Goal: Task Accomplishment & Management: Complete application form

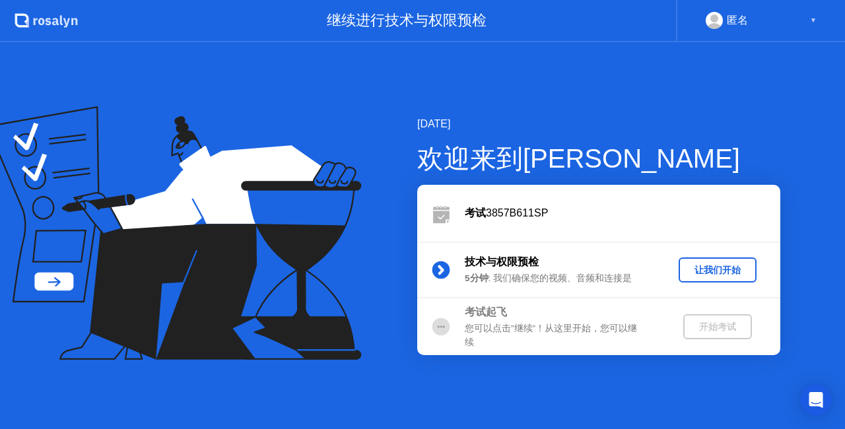
click at [717, 271] on div "让我们开始" at bounding box center [717, 270] width 67 height 13
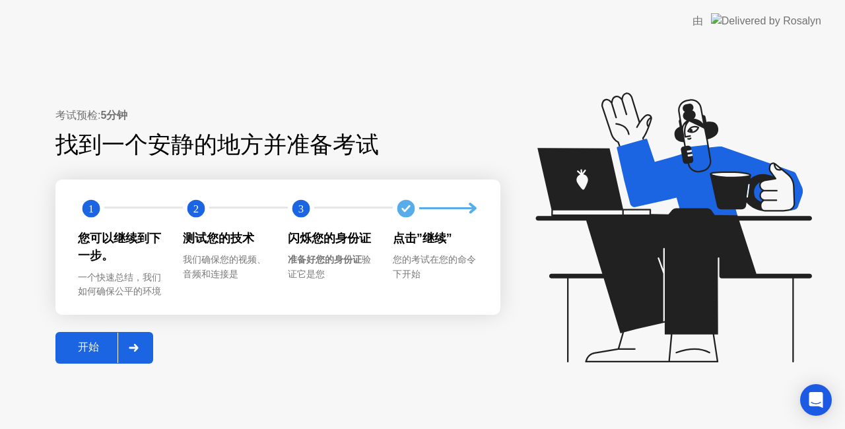
click at [97, 345] on div "开始" at bounding box center [88, 348] width 58 height 14
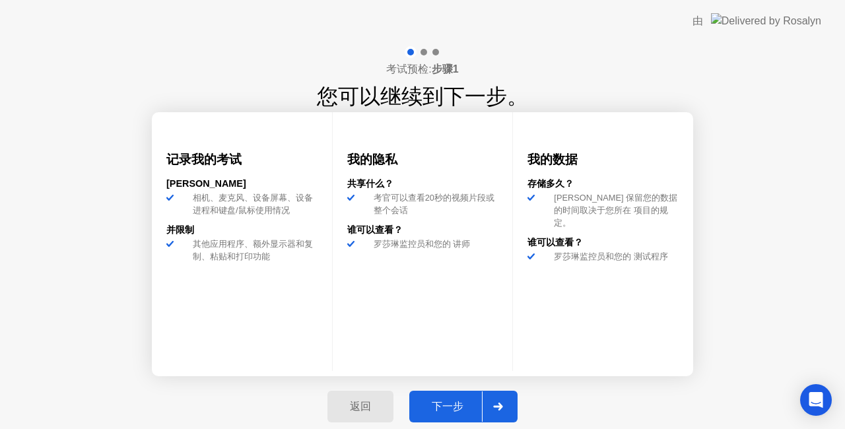
click at [432, 407] on div "下一步" at bounding box center [447, 407] width 69 height 14
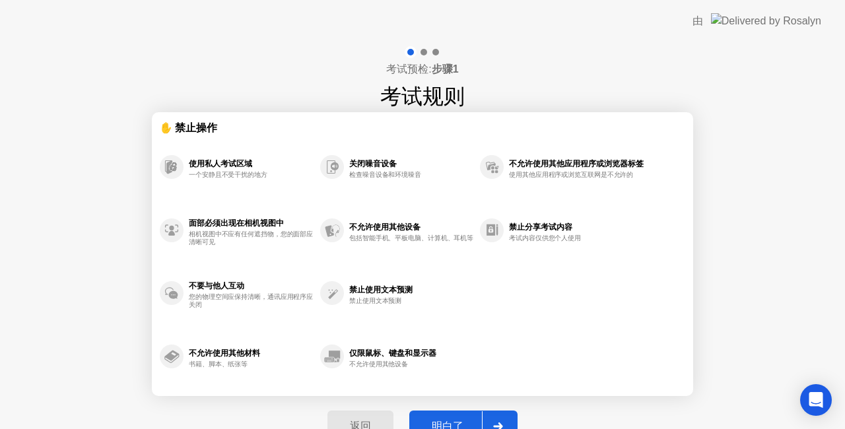
click at [449, 420] on div "明白了" at bounding box center [447, 427] width 69 height 14
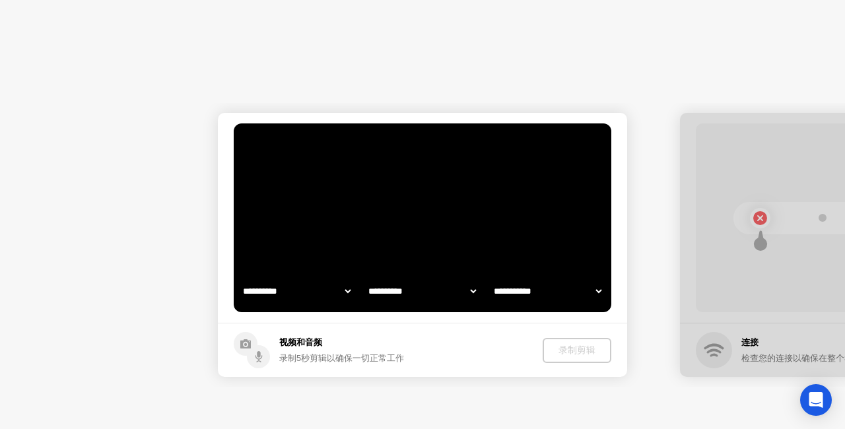
select select "**********"
select select "*******"
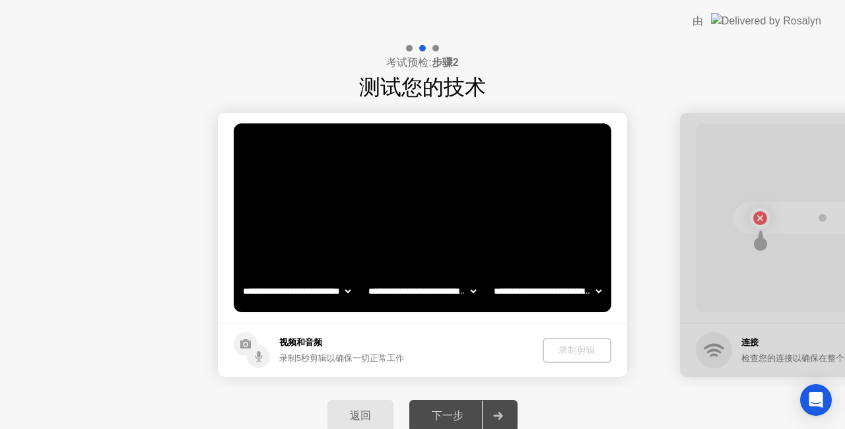
click at [454, 416] on div "下一步" at bounding box center [447, 416] width 69 height 14
click at [457, 416] on div "下一步" at bounding box center [447, 416] width 69 height 14
click at [439, 411] on div "下一步" at bounding box center [447, 416] width 69 height 14
click at [587, 345] on div "录制剪辑" at bounding box center [578, 350] width 58 height 13
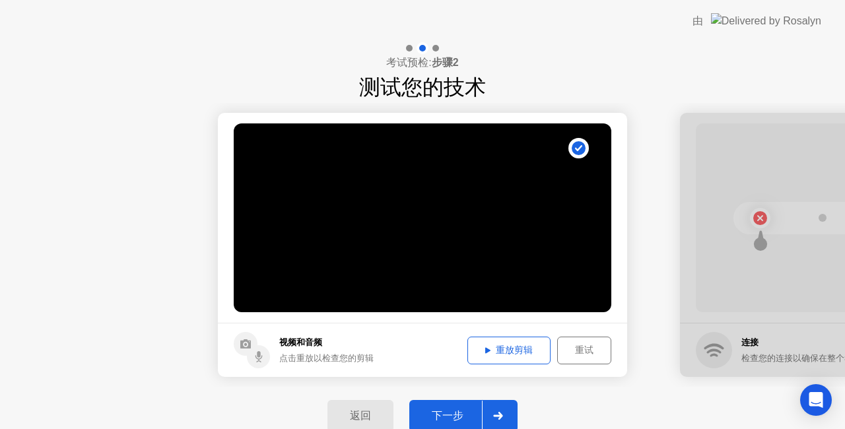
click at [589, 359] on button "重试" at bounding box center [584, 351] width 54 height 28
click at [444, 411] on div "下一步" at bounding box center [447, 416] width 69 height 14
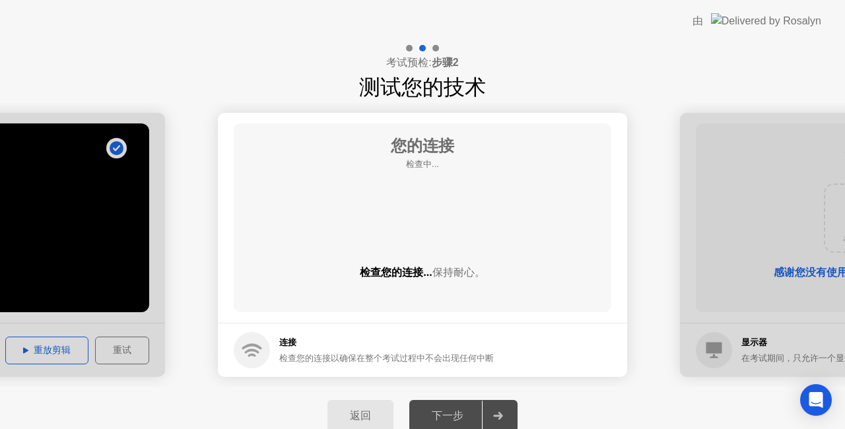
drag, startPoint x: 615, startPoint y: 353, endPoint x: 522, endPoint y: 376, distance: 96.0
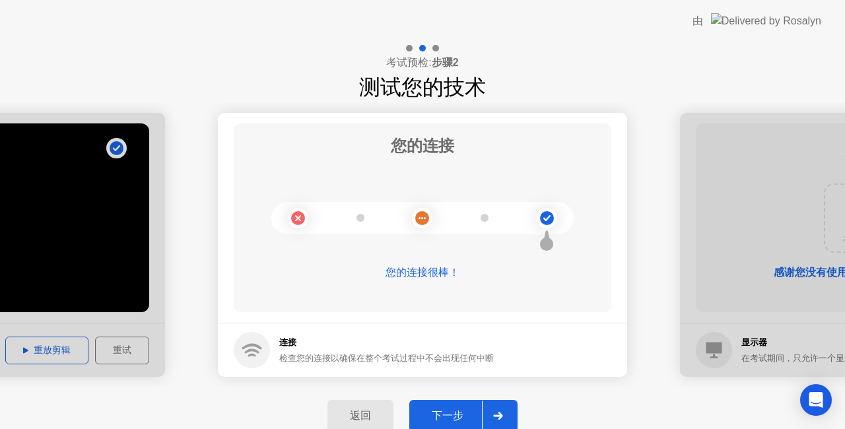
click at [453, 411] on div "下一步" at bounding box center [447, 416] width 69 height 14
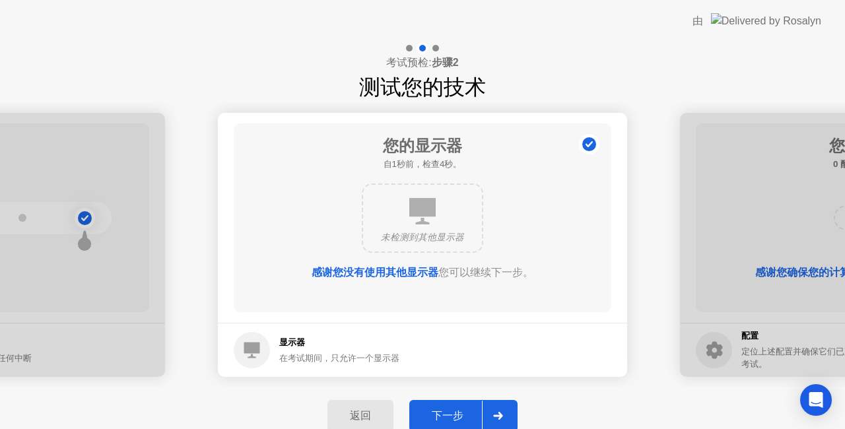
drag, startPoint x: 313, startPoint y: 334, endPoint x: 518, endPoint y: 339, distance: 204.8
click at [518, 339] on footer "显示器 在考试期间，只允许一个显示器" at bounding box center [422, 350] width 409 height 54
drag, startPoint x: 390, startPoint y: 378, endPoint x: 0, endPoint y: 399, distance: 390.9
click at [0, 424] on div "**********" at bounding box center [422, 243] width 845 height 403
click at [439, 403] on button "下一步" at bounding box center [463, 416] width 108 height 32
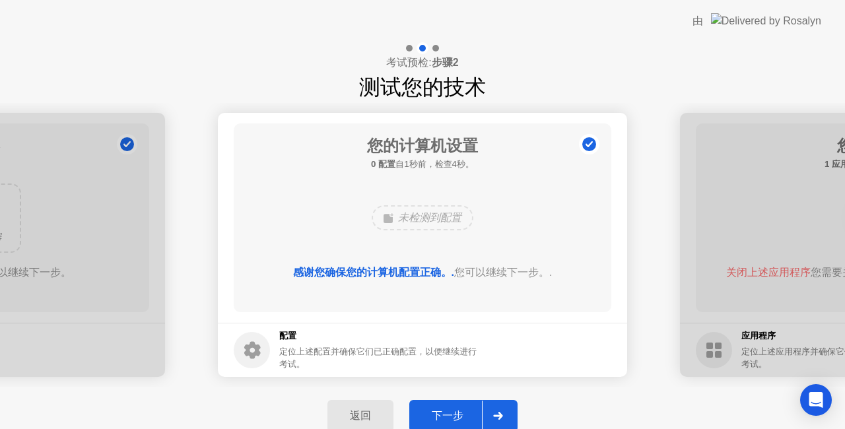
click at [460, 407] on button "下一步" at bounding box center [463, 416] width 108 height 32
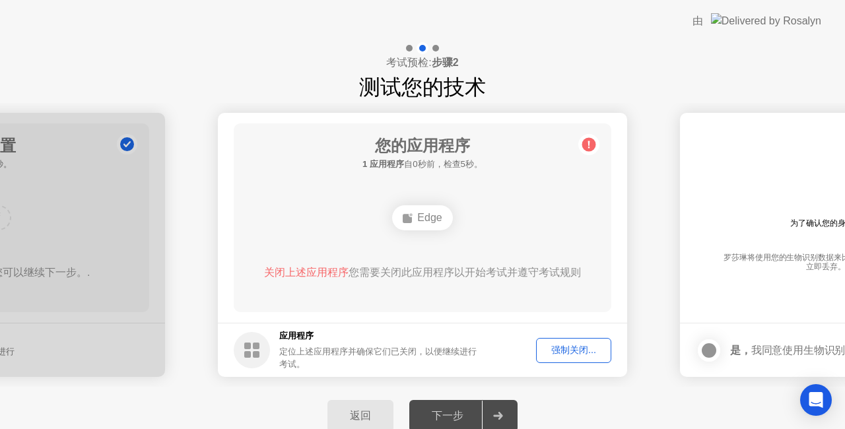
click at [564, 351] on div "强制关闭..." at bounding box center [574, 350] width 66 height 13
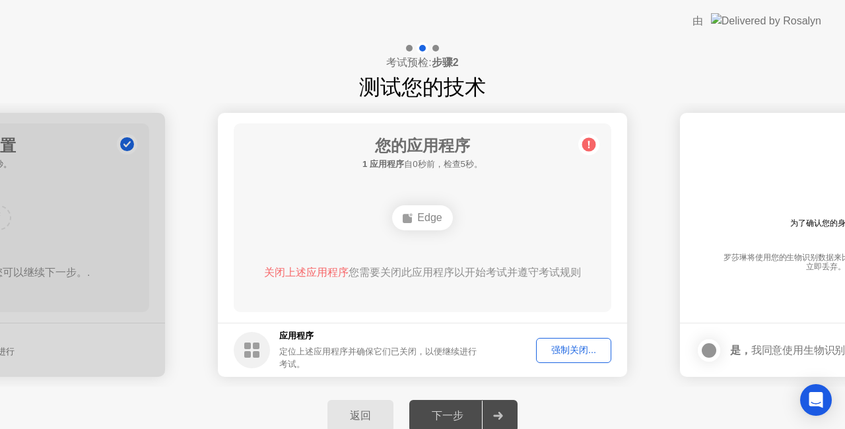
drag, startPoint x: 283, startPoint y: 285, endPoint x: 429, endPoint y: 310, distance: 147.6
click at [427, 309] on div "您的应用程序 1 应用程序 自0秒前，检查5秒。 Edge 关闭上述应用程序 您需要关闭此应用程序以开始考试并遵守考试规则" at bounding box center [423, 218] width 378 height 189
click at [484, 404] on div at bounding box center [498, 416] width 32 height 30
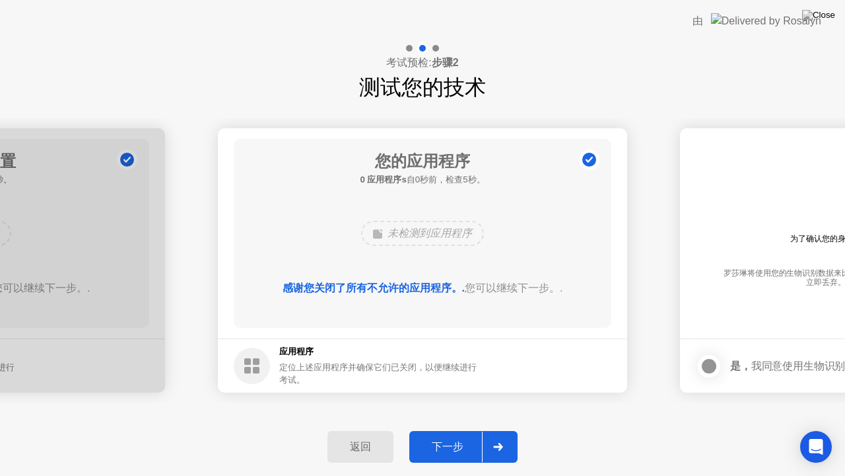
click at [474, 429] on div "下一步" at bounding box center [447, 447] width 69 height 14
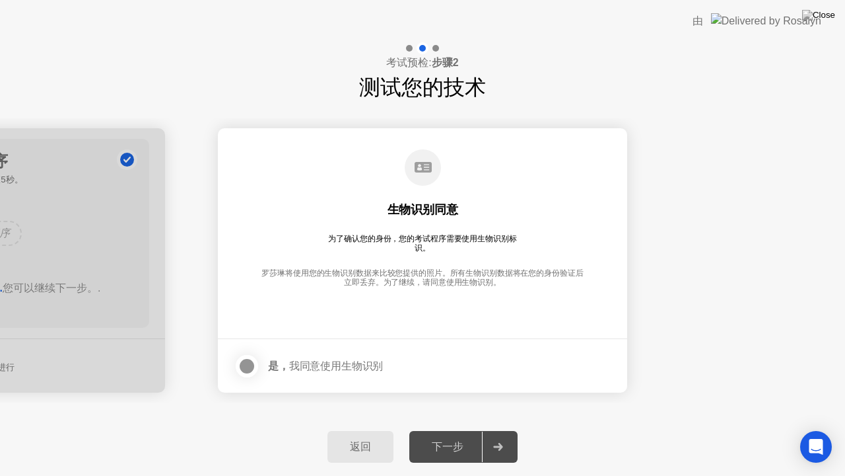
drag, startPoint x: 409, startPoint y: 170, endPoint x: 423, endPoint y: 242, distance: 73.8
click at [394, 246] on div "生物识别同意 为了确认您的身份，您的考试程序需要使用生物识别标识。 [PERSON_NAME]将使用您的生物识别数据来比较您提供的照片。所有生物识别数据将在您…" at bounding box center [423, 224] width 378 height 170
click at [252, 363] on div at bounding box center [247, 366] width 16 height 16
click at [469, 429] on div "下一步" at bounding box center [447, 447] width 69 height 14
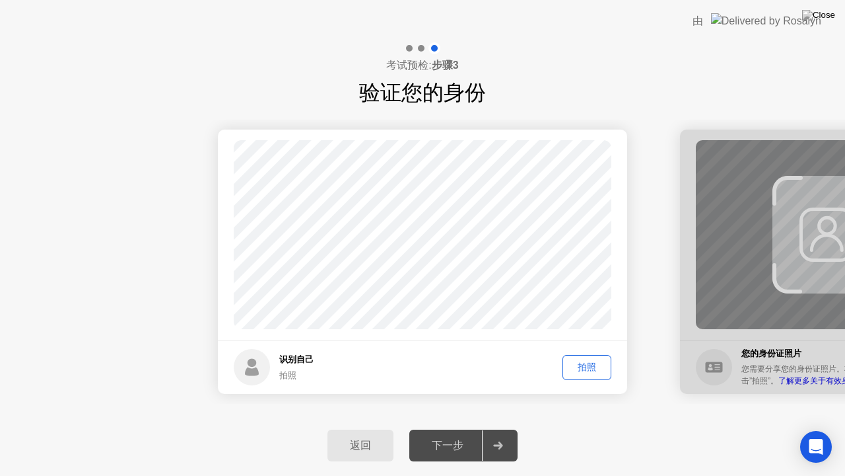
click at [590, 366] on div "拍照" at bounding box center [587, 367] width 40 height 13
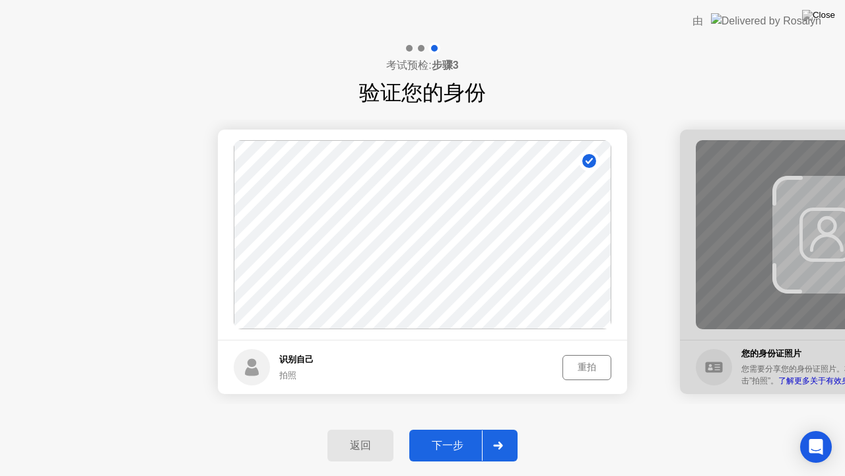
click at [437, 429] on div "下一步" at bounding box center [447, 446] width 69 height 14
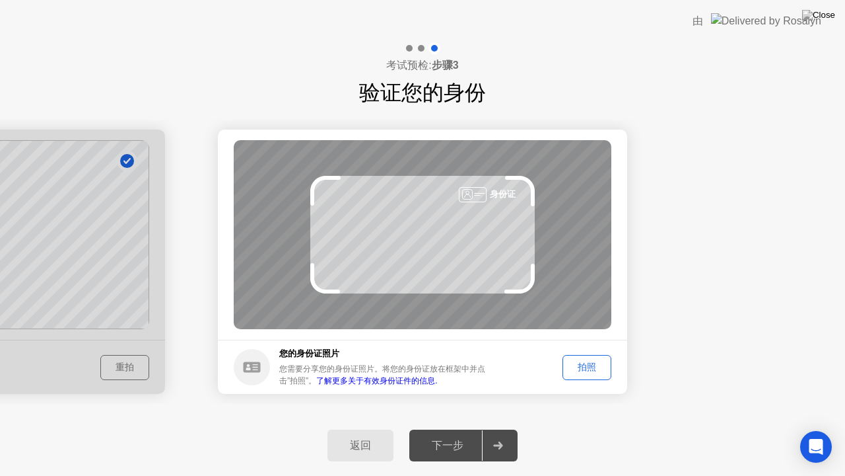
click at [592, 367] on div "拍照" at bounding box center [587, 367] width 40 height 13
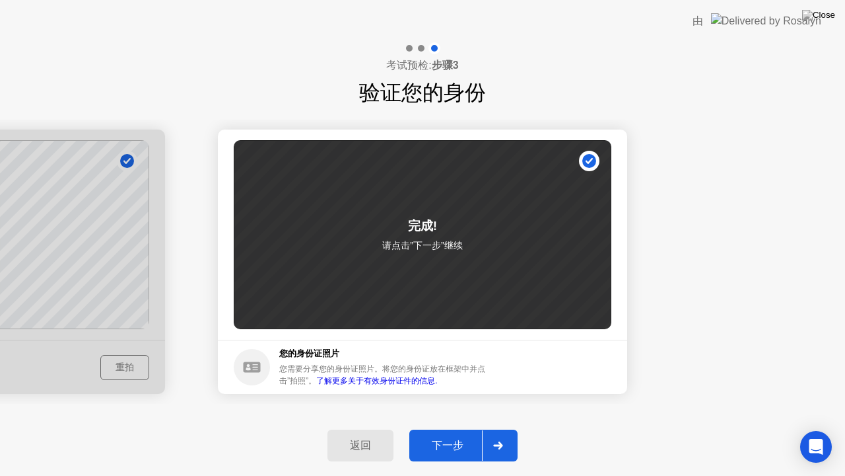
click at [497, 429] on div at bounding box center [498, 445] width 32 height 30
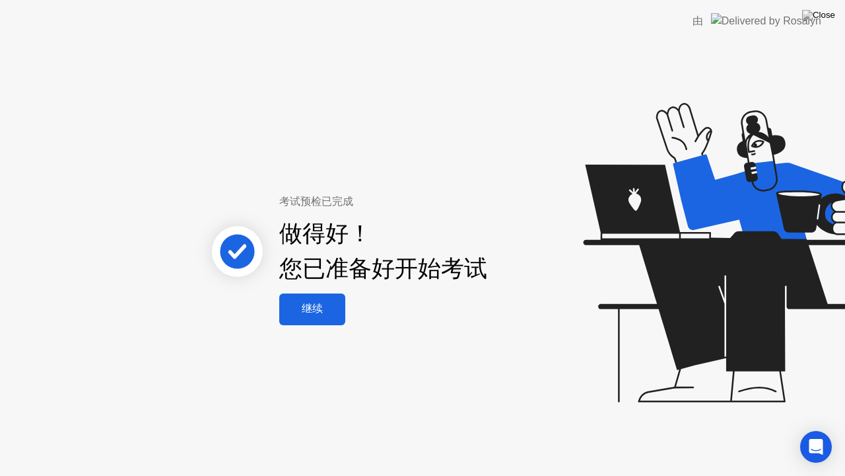
click at [318, 310] on div "继续" at bounding box center [312, 309] width 58 height 14
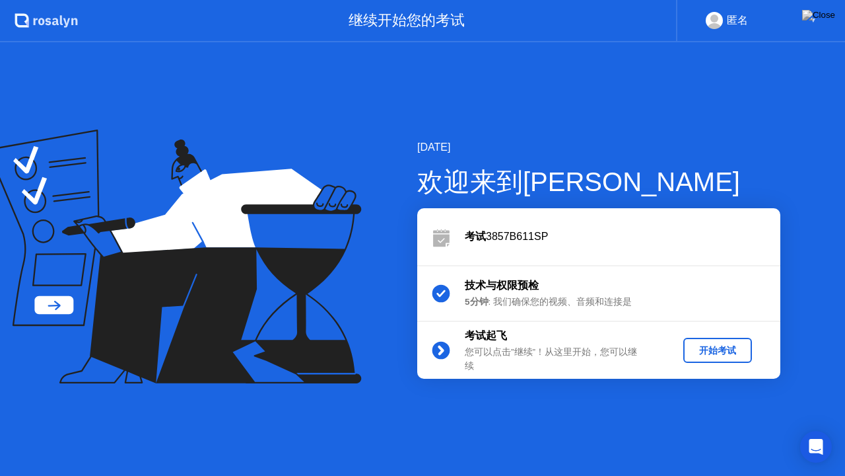
click at [715, 351] on div "开始考试" at bounding box center [718, 350] width 58 height 13
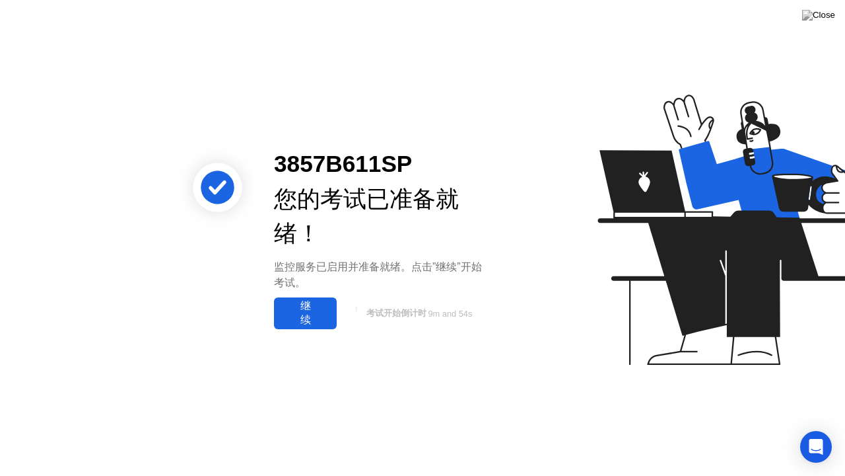
click at [303, 308] on div "继续" at bounding box center [305, 313] width 55 height 28
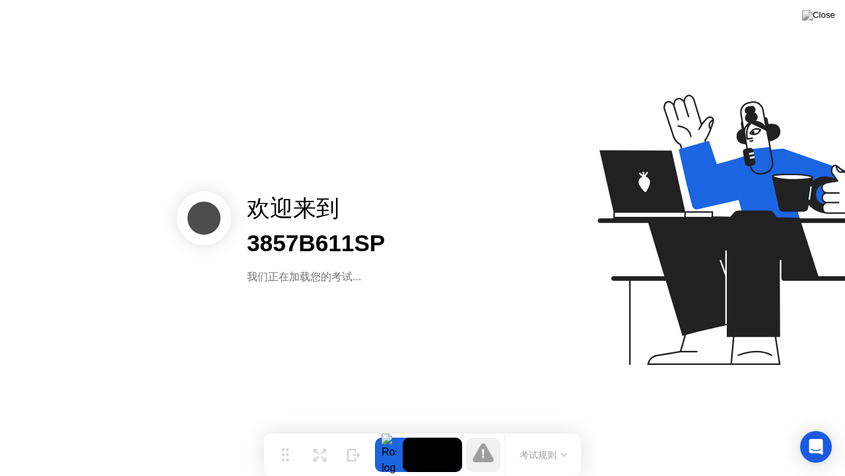
click at [303, 307] on div "欢迎来到 3857B611SP 我们正在加载您的考试..." at bounding box center [422, 238] width 845 height 476
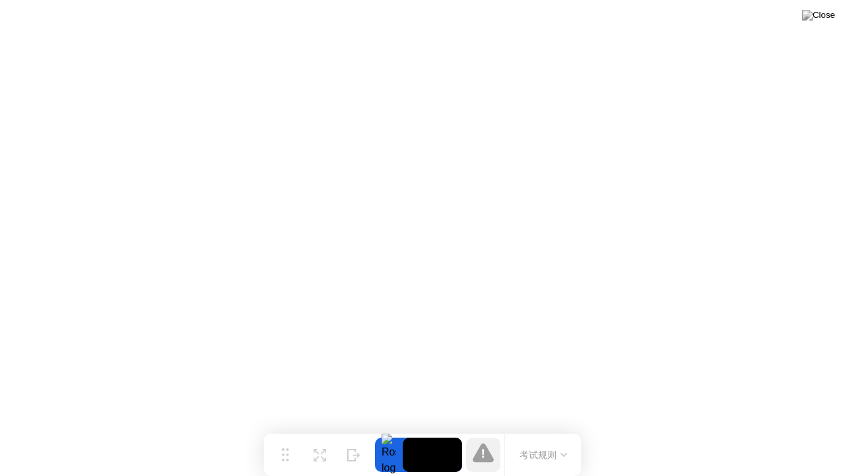
click at [546, 429] on button "考试规则" at bounding box center [543, 455] width 55 height 14
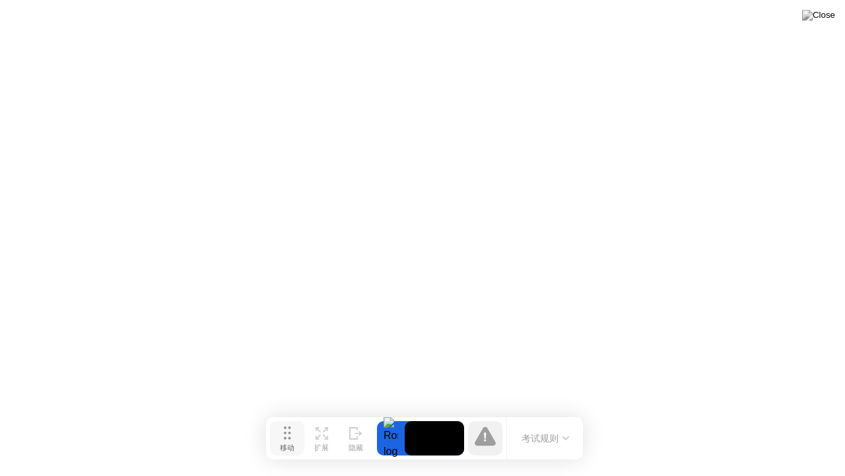
drag, startPoint x: 278, startPoint y: 453, endPoint x: 284, endPoint y: 447, distance: 8.4
click at [284, 429] on button "移动" at bounding box center [287, 438] width 34 height 34
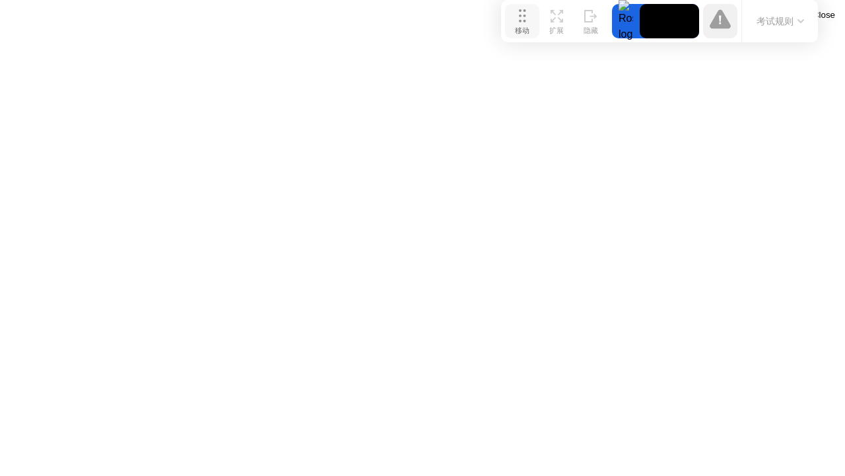
drag, startPoint x: 291, startPoint y: 456, endPoint x: 522, endPoint y: 22, distance: 491.7
click at [522, 22] on button "移动" at bounding box center [522, 21] width 34 height 34
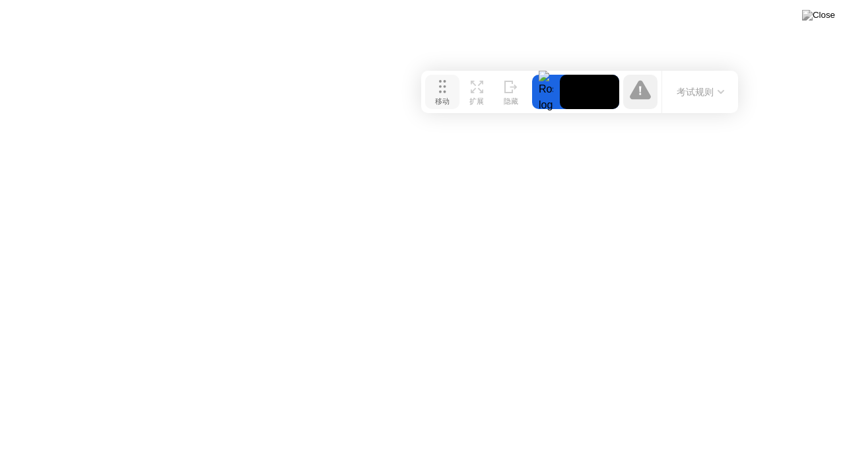
drag, startPoint x: 499, startPoint y: 36, endPoint x: 371, endPoint y: 104, distance: 145.7
click at [435, 104] on div "移动" at bounding box center [442, 101] width 15 height 9
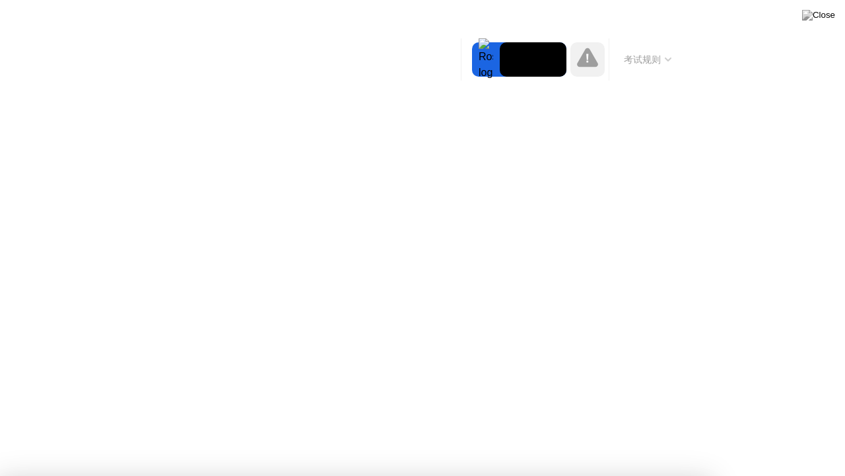
drag, startPoint x: 553, startPoint y: 274, endPoint x: 609, endPoint y: 279, distance: 56.3
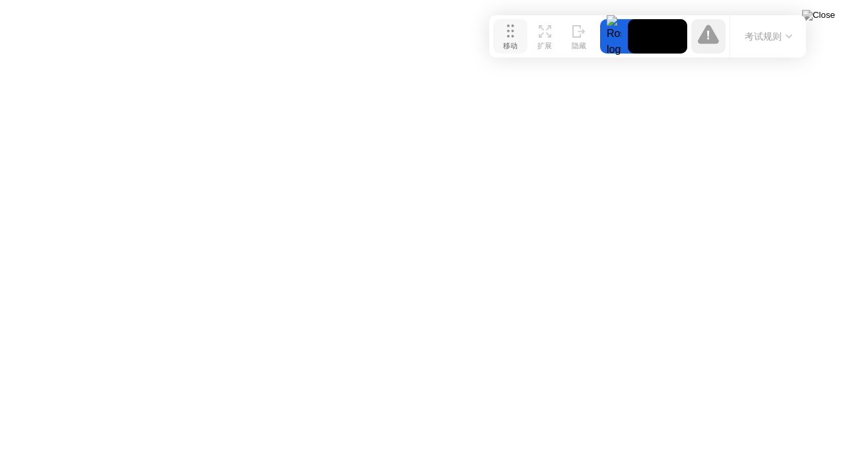
drag, startPoint x: 388, startPoint y: 97, endPoint x: 522, endPoint y: 34, distance: 148.0
click at [522, 34] on button "移动" at bounding box center [510, 36] width 34 height 34
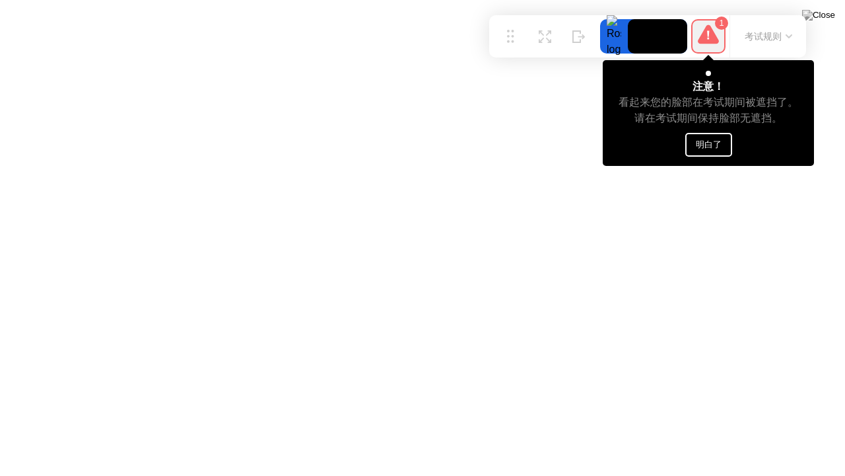
click at [711, 149] on button "明白了" at bounding box center [709, 145] width 47 height 24
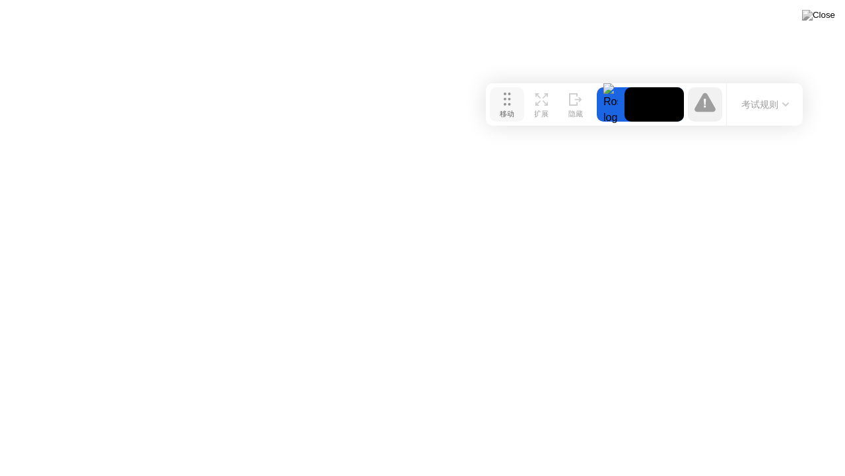
drag, startPoint x: 503, startPoint y: 45, endPoint x: 460, endPoint y: 234, distance: 193.7
click at [500, 119] on div "移动" at bounding box center [507, 114] width 15 height 9
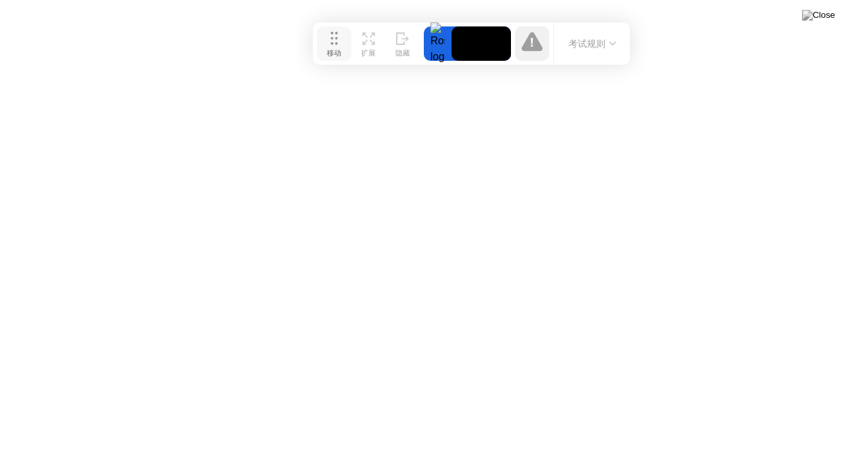
drag, startPoint x: 467, startPoint y: 234, endPoint x: 334, endPoint y: 52, distance: 225.5
click at [334, 52] on div "移动" at bounding box center [334, 53] width 15 height 9
click at [603, 49] on button "考试规则" at bounding box center [592, 44] width 55 height 14
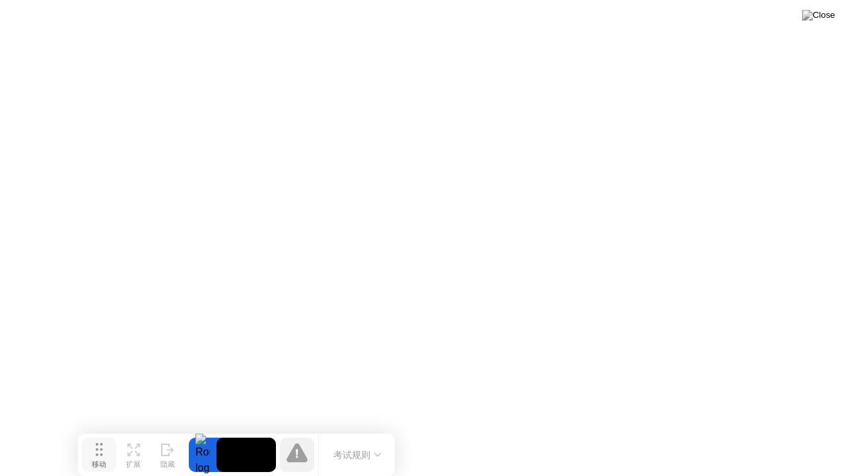
drag, startPoint x: 334, startPoint y: 46, endPoint x: 73, endPoint y: 464, distance: 492.2
click at [92, 429] on div "移动" at bounding box center [99, 464] width 15 height 9
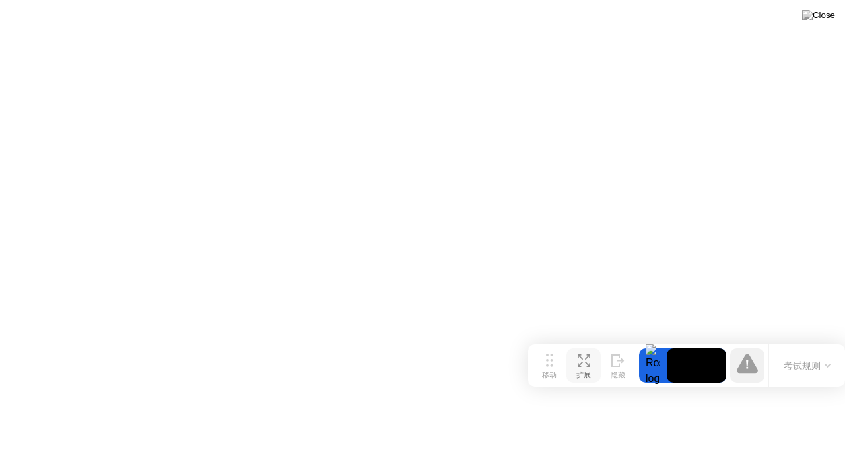
drag, startPoint x: 71, startPoint y: 449, endPoint x: 570, endPoint y: 383, distance: 503.0
click at [645, 375] on div "移动 扩展 隐藏 考试规则" at bounding box center [686, 365] width 317 height 42
drag, startPoint x: 548, startPoint y: 376, endPoint x: 554, endPoint y: 357, distance: 20.1
click at [554, 357] on button "移动" at bounding box center [549, 364] width 34 height 34
drag, startPoint x: 548, startPoint y: 362, endPoint x: 526, endPoint y: 376, distance: 26.7
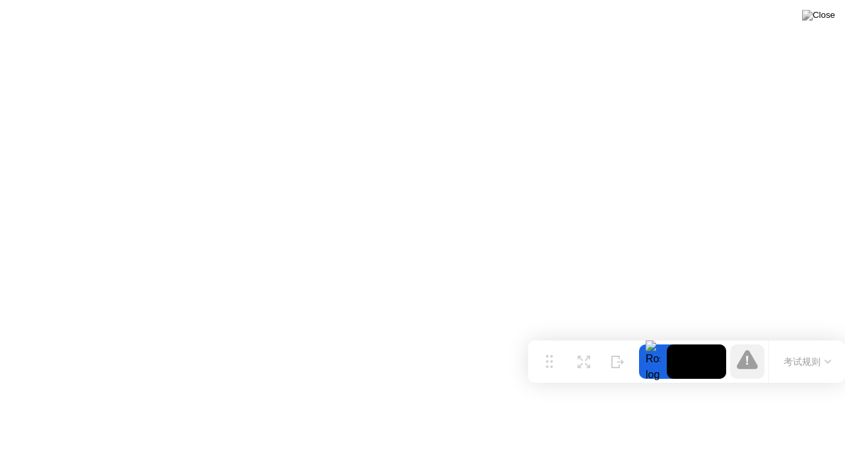
click at [546, 365] on icon at bounding box center [549, 361] width 7 height 13
click at [544, 353] on icon at bounding box center [547, 358] width 7 height 13
click at [548, 363] on circle at bounding box center [549, 364] width 3 height 3
drag, startPoint x: 548, startPoint y: 363, endPoint x: 520, endPoint y: 359, distance: 27.5
click at [544, 362] on icon at bounding box center [547, 363] width 7 height 13
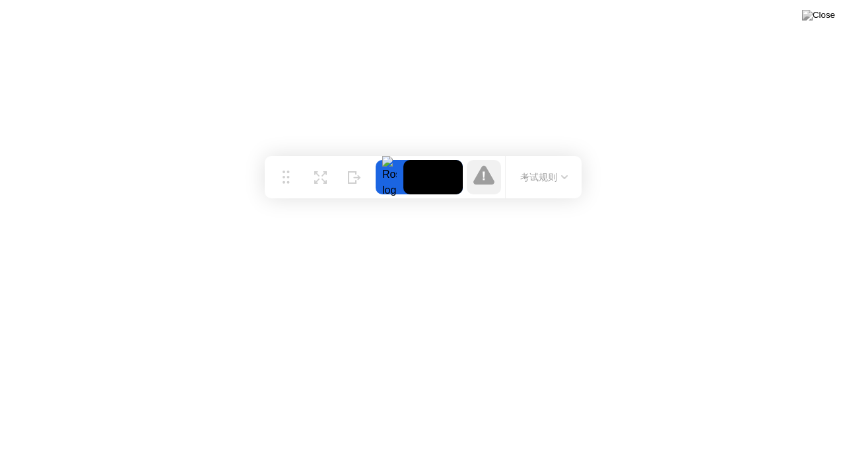
drag, startPoint x: 520, startPoint y: 359, endPoint x: 268, endPoint y: 174, distance: 312.8
click at [268, 174] on div "移动 扩展 隐藏 考试规则" at bounding box center [423, 177] width 317 height 42
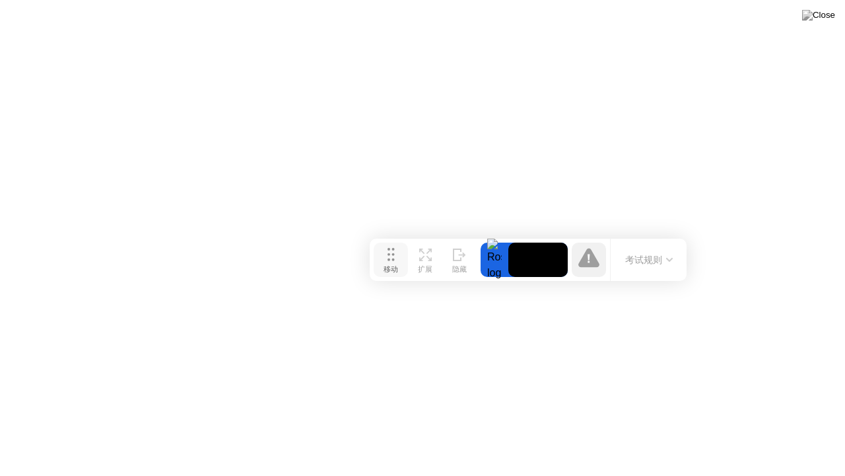
drag, startPoint x: 281, startPoint y: 178, endPoint x: 396, endPoint y: 269, distance: 147.1
click at [396, 269] on button "移动" at bounding box center [391, 259] width 34 height 34
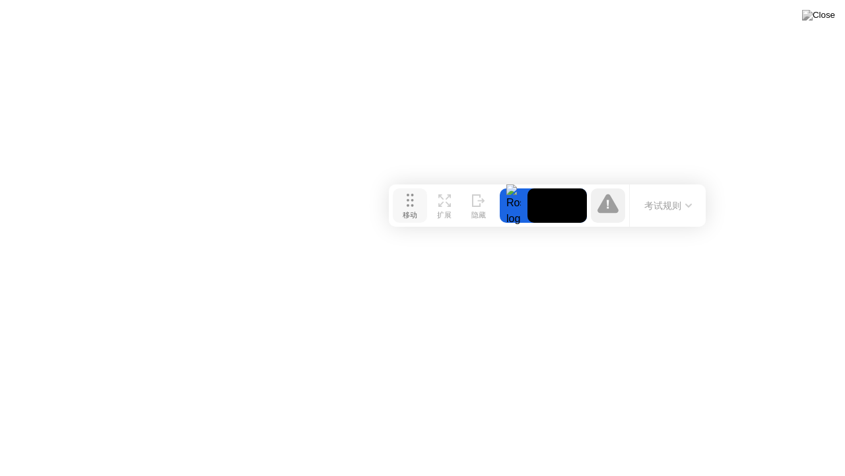
drag, startPoint x: 392, startPoint y: 264, endPoint x: 402, endPoint y: 200, distance: 64.1
click at [402, 200] on button "移动" at bounding box center [410, 205] width 34 height 34
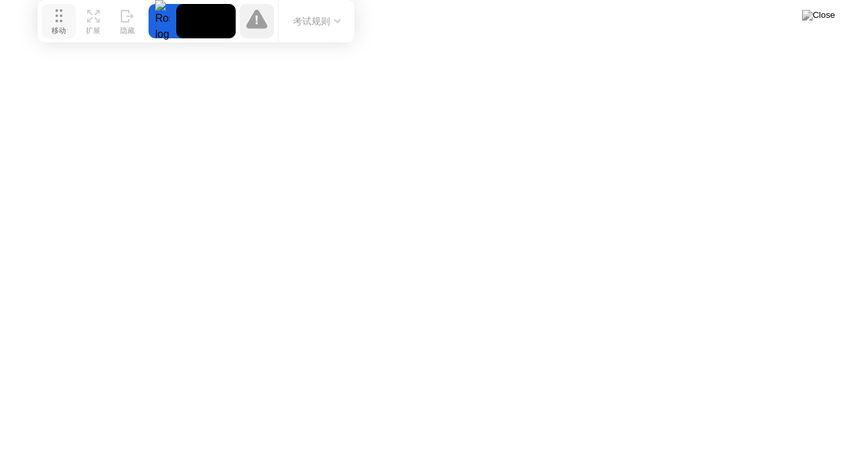
drag, startPoint x: 419, startPoint y: 207, endPoint x: 66, endPoint y: 11, distance: 404.5
click at [66, 11] on button "移动" at bounding box center [59, 21] width 34 height 34
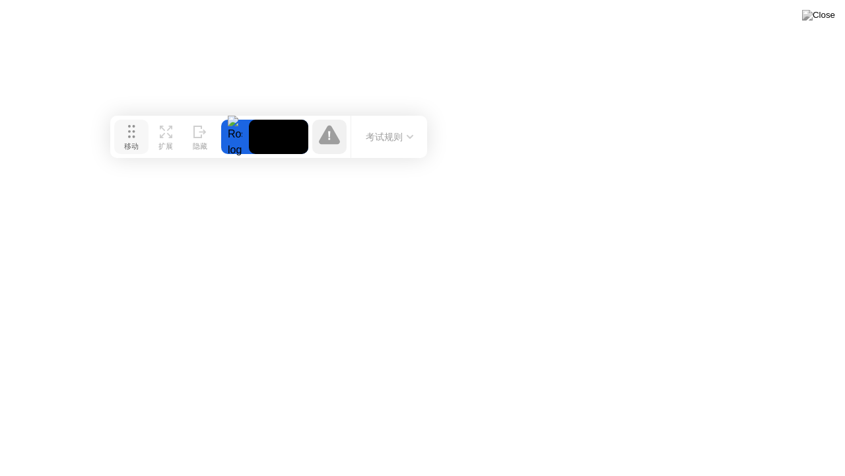
drag, startPoint x: 55, startPoint y: 21, endPoint x: 135, endPoint y: 150, distance: 151.6
click at [131, 138] on circle at bounding box center [129, 136] width 3 height 3
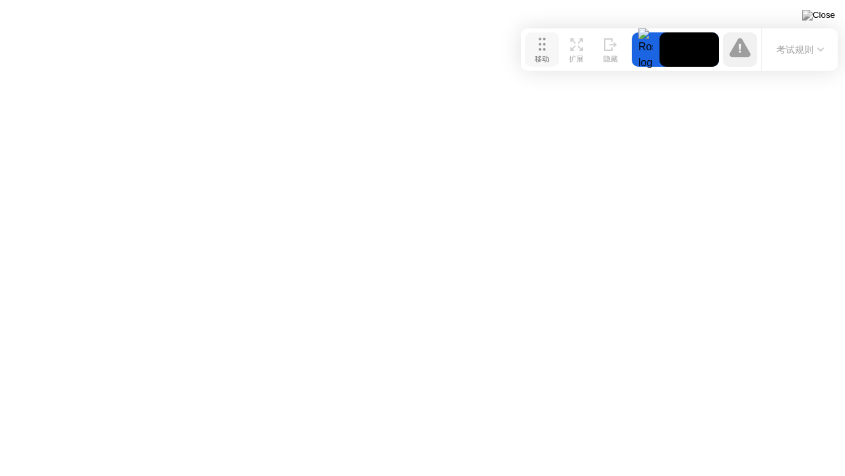
drag, startPoint x: 132, startPoint y: 144, endPoint x: 537, endPoint y: 33, distance: 419.8
click at [539, 38] on icon at bounding box center [542, 44] width 7 height 13
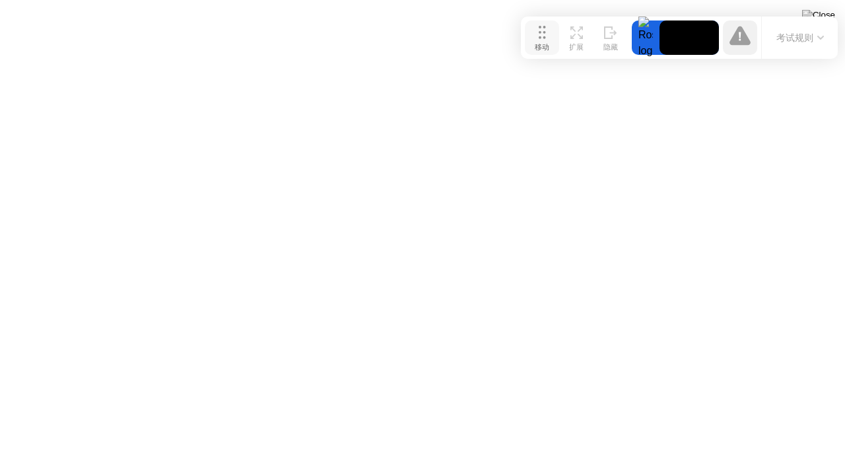
click at [534, 36] on button "移动" at bounding box center [542, 37] width 34 height 34
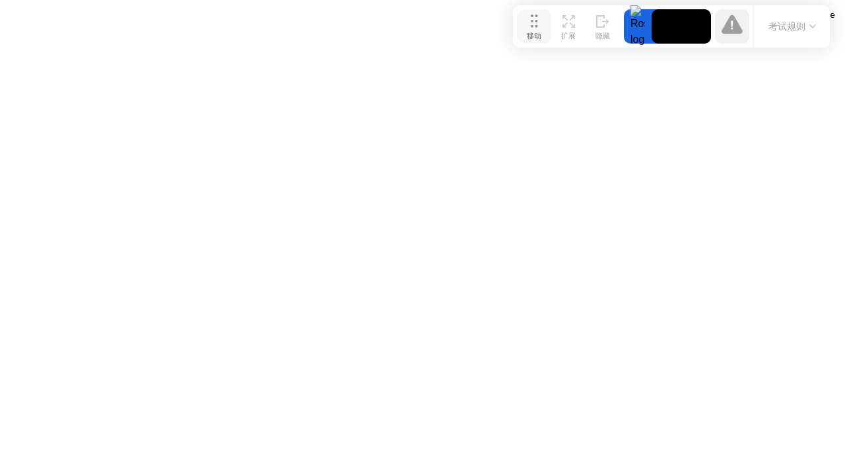
drag, startPoint x: 547, startPoint y: 44, endPoint x: 539, endPoint y: 33, distance: 13.7
click at [539, 33] on div "移动" at bounding box center [534, 36] width 15 height 9
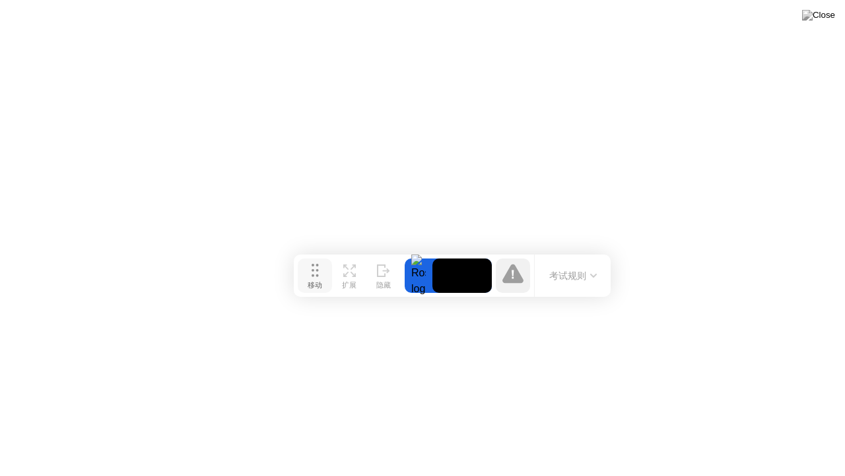
drag, startPoint x: 535, startPoint y: 35, endPoint x: 293, endPoint y: 313, distance: 368.4
click at [308, 290] on div "移动" at bounding box center [315, 285] width 15 height 9
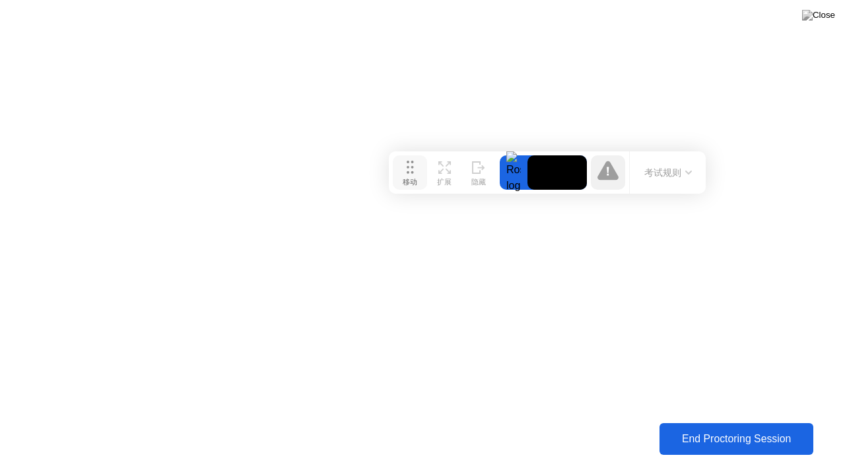
drag, startPoint x: 294, startPoint y: 304, endPoint x: 417, endPoint y: 162, distance: 188.2
click at [413, 171] on circle at bounding box center [412, 172] width 3 height 3
